Goal: Task Accomplishment & Management: Use online tool/utility

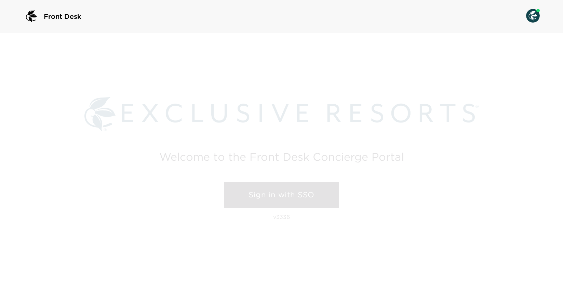
click at [270, 197] on link "Sign in with SSO" at bounding box center [281, 195] width 115 height 26
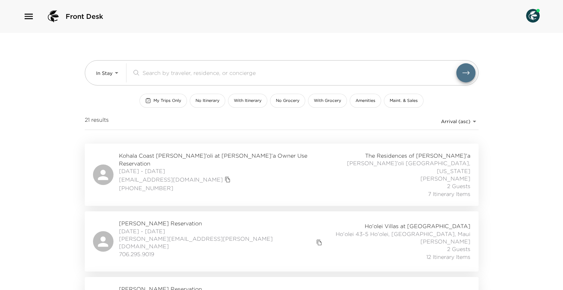
click at [142, 155] on span "Kohala Coast Hale Hau’oli at Laule’a Owner Use Reservation" at bounding box center [223, 159] width 209 height 15
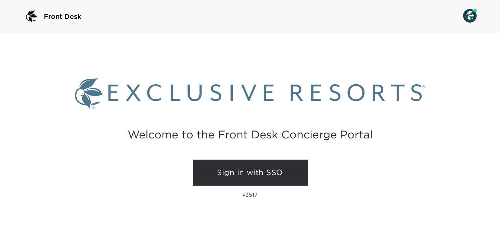
click at [269, 173] on link "Sign in with SSO" at bounding box center [250, 172] width 115 height 26
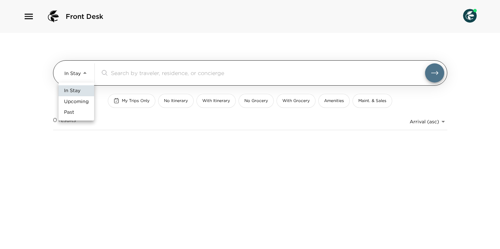
click at [80, 75] on body "Front Desk In Stay In-Stay ​ My Trips Only No Itinerary With Itinerary No Groce…" at bounding box center [250, 124] width 500 height 249
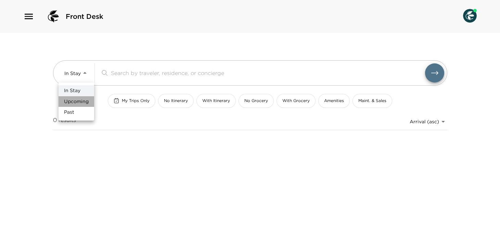
click at [78, 100] on span "Upcoming" at bounding box center [76, 101] width 25 height 7
type input "Upcoming"
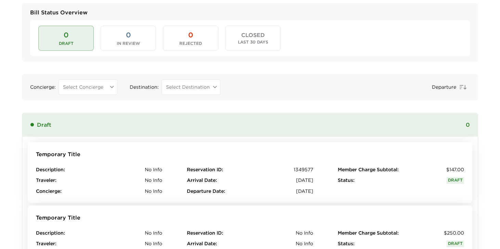
scroll to position [37, 0]
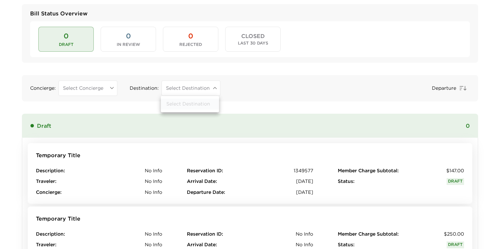
click at [190, 89] on body "Front Desk Bill Status Overview 0 Draft 0 In Review 0 Rejected CLOSED Last 30 D…" at bounding box center [250, 87] width 500 height 249
click at [190, 89] on div at bounding box center [250, 124] width 500 height 249
click at [105, 89] on body "Front Desk Bill Status Overview 0 Draft 0 In Review 0 Rejected CLOSED Last 30 D…" at bounding box center [250, 87] width 500 height 249
click at [105, 89] on div at bounding box center [250, 124] width 500 height 249
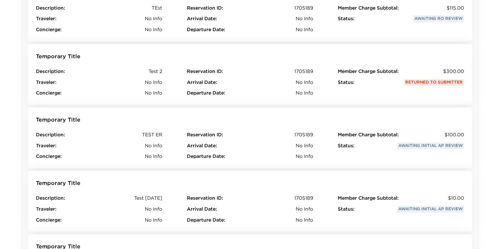
scroll to position [2423, 0]
click at [421, 82] on span "Returned to Submitter" at bounding box center [434, 82] width 60 height 7
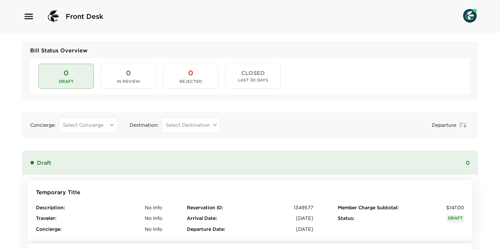
click at [115, 81] on button "0 In Review" at bounding box center [128, 76] width 55 height 25
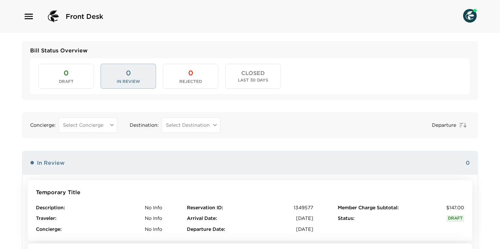
click at [181, 79] on button "0 Rejected" at bounding box center [190, 76] width 55 height 25
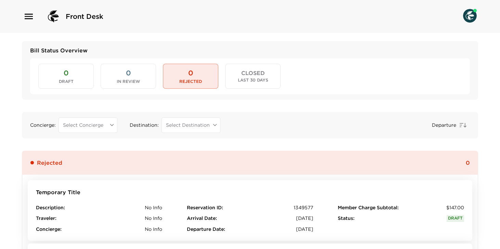
click at [74, 79] on button "0 Draft" at bounding box center [65, 76] width 55 height 25
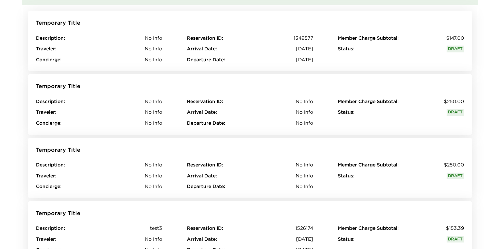
scroll to position [167, 0]
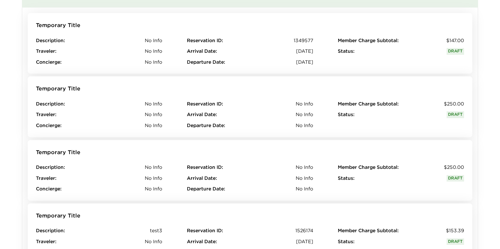
click at [409, 161] on button "Temporary Title Description : No Info Traveler : No Info Concierge : No Info Re…" at bounding box center [250, 170] width 444 height 61
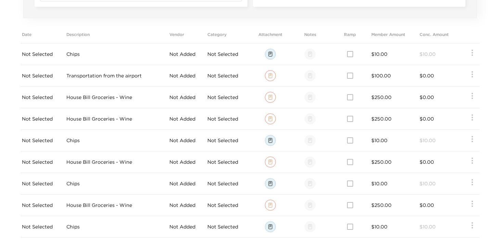
scroll to position [294, 0]
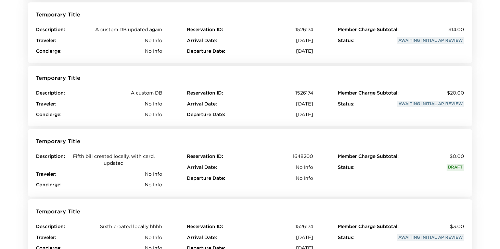
scroll to position [625, 0]
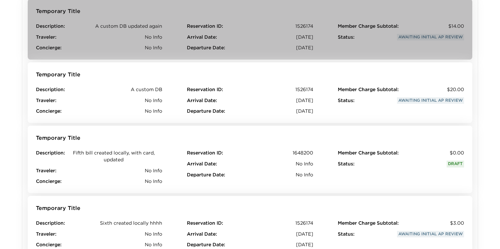
click at [153, 29] on span "A custom DB updated again" at bounding box center [128, 26] width 67 height 7
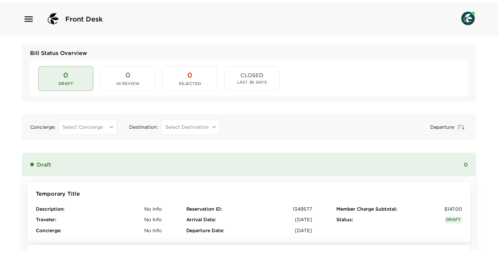
scroll to position [625, 0]
